Goal: Check status: Check status

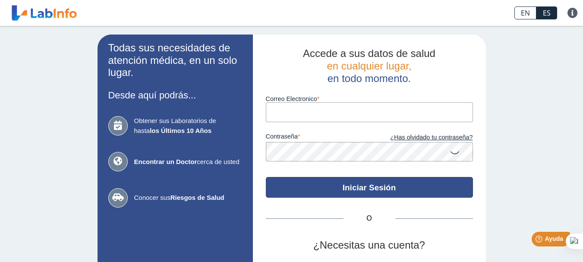
type input "[EMAIL_ADDRESS][DOMAIN_NAME]"
click at [348, 184] on button "Iniciar Sesión" at bounding box center [369, 187] width 207 height 21
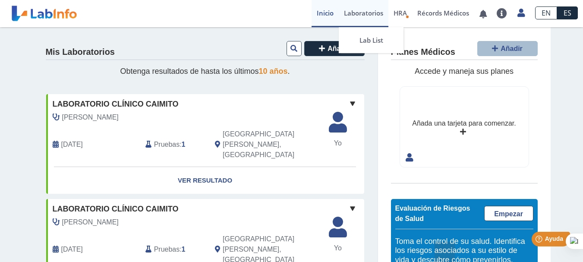
click at [355, 12] on link "Laboratorios" at bounding box center [364, 13] width 50 height 27
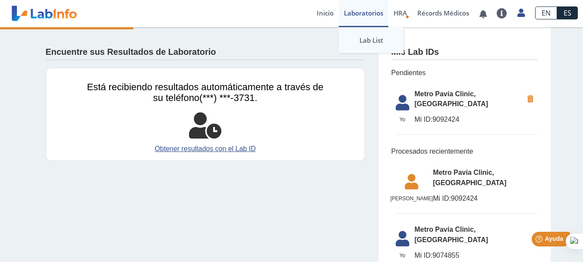
click at [355, 36] on link "Lab List" at bounding box center [371, 40] width 65 height 26
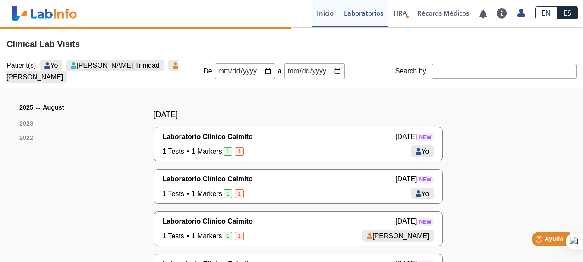
click at [324, 13] on link "Inicio" at bounding box center [324, 13] width 27 height 27
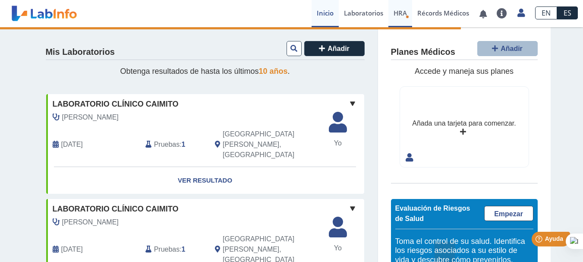
click at [398, 15] on span "HRA" at bounding box center [399, 13] width 13 height 9
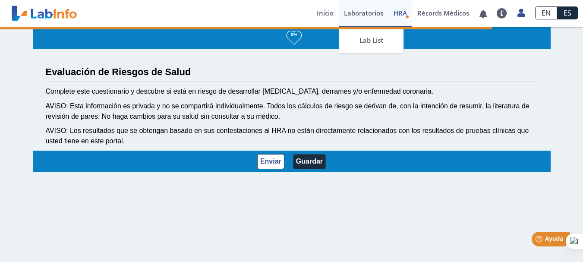
click at [365, 16] on link "Laboratorios" at bounding box center [364, 13] width 50 height 27
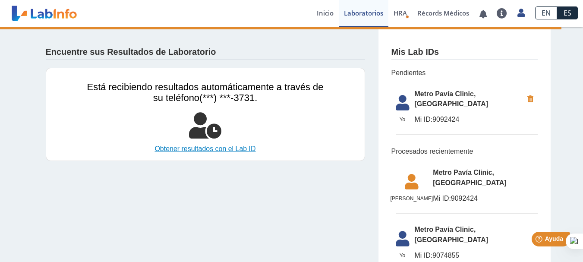
click at [181, 148] on link "Obtener resultados con el Lab ID" at bounding box center [205, 149] width 236 height 10
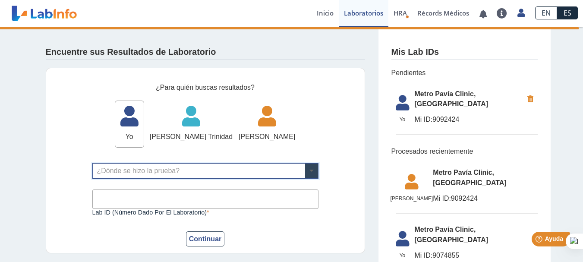
click at [309, 170] on span at bounding box center [311, 170] width 13 height 15
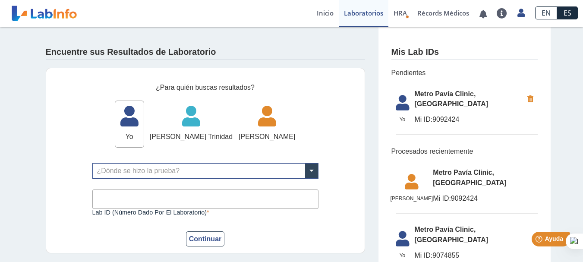
click at [332, 108] on div "¿Para quién buscas resultados? Yo Yo [PERSON_NAME] [PERSON_NAME] [PERSON_NAME] …" at bounding box center [205, 161] width 319 height 186
click at [101, 205] on input "Lab ID (número dado por el laboratorio)" at bounding box center [205, 198] width 226 height 19
click at [465, 97] on span "Metro Pavía Clinic, [GEOGRAPHIC_DATA]" at bounding box center [469, 99] width 108 height 21
click at [481, 93] on span "Metro Pavía Clinic, [GEOGRAPHIC_DATA]" at bounding box center [469, 99] width 108 height 21
click at [415, 95] on span "Metro Pavía Clinic, [GEOGRAPHIC_DATA]" at bounding box center [469, 99] width 108 height 21
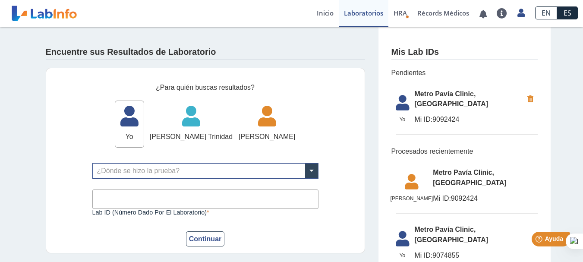
click at [417, 100] on span "Metro Pavía Clinic, [GEOGRAPHIC_DATA]" at bounding box center [469, 99] width 108 height 21
click at [368, 13] on link "Laboratorios" at bounding box center [364, 13] width 50 height 27
click at [369, 38] on link "Lab List" at bounding box center [371, 40] width 65 height 26
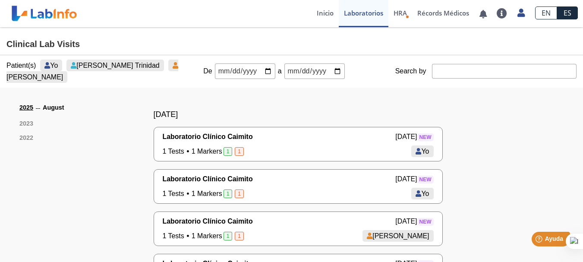
click at [20, 111] on link "2025" at bounding box center [26, 108] width 14 height 11
click at [188, 137] on span "Laboratorio Clínico Caimito" at bounding box center [208, 137] width 90 height 10
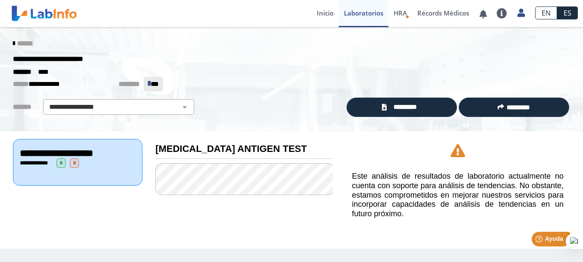
click at [101, 160] on div "**********" at bounding box center [78, 162] width 116 height 9
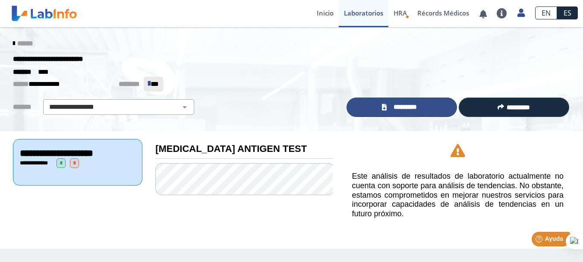
click at [397, 107] on span "*********" at bounding box center [404, 107] width 31 height 10
